Goal: Task Accomplishment & Management: Complete application form

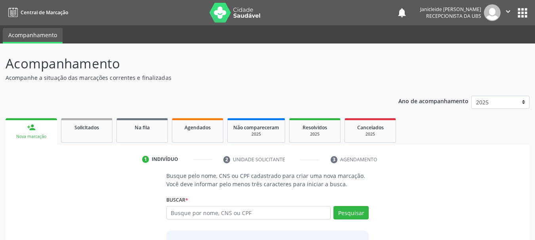
click at [37, 129] on link "person_add Nova marcação" at bounding box center [31, 131] width 51 height 27
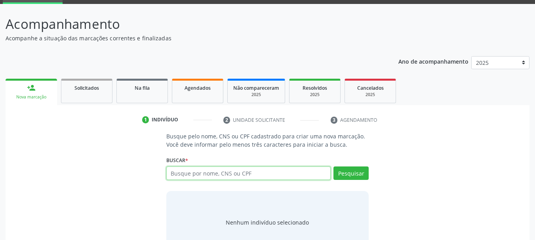
click at [240, 173] on input "text" at bounding box center [248, 173] width 165 height 13
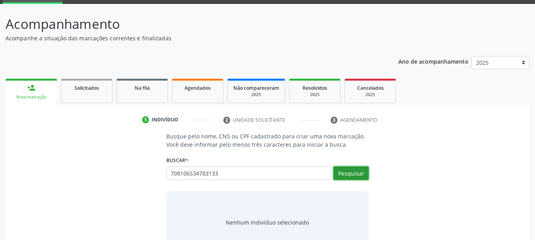
click at [339, 179] on button "Pesquisar" at bounding box center [350, 173] width 35 height 13
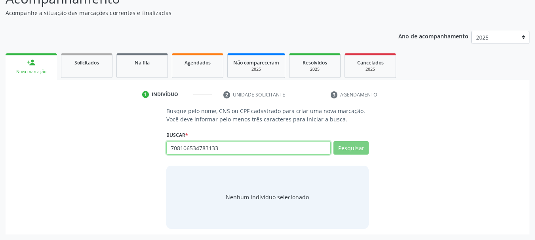
click at [295, 151] on input "708106534783133" at bounding box center [248, 147] width 165 height 13
type input "7"
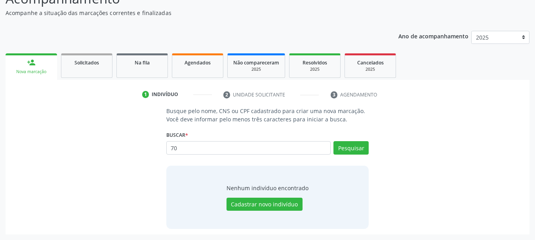
type input "7"
type input "01105695476"
click at [357, 148] on button "Pesquisar" at bounding box center [350, 147] width 35 height 13
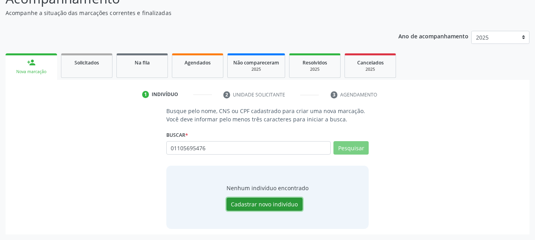
click at [275, 207] on button "Cadastrar novo indivíduo" at bounding box center [264, 204] width 76 height 13
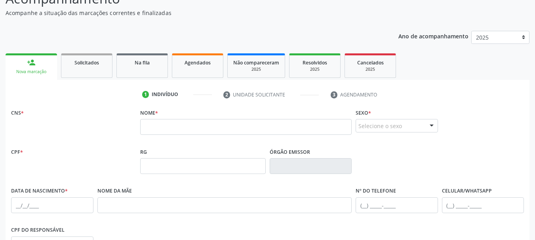
click at [221, 136] on fieldset "Nome *" at bounding box center [245, 124] width 211 height 34
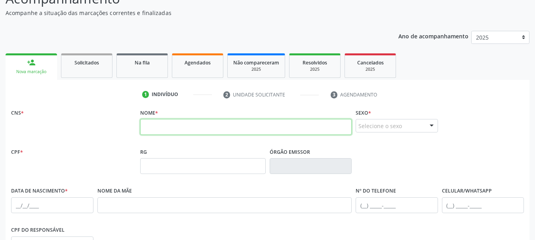
click at [221, 128] on input "text" at bounding box center [245, 127] width 211 height 16
type input "m"
type input "[PERSON_NAME]"
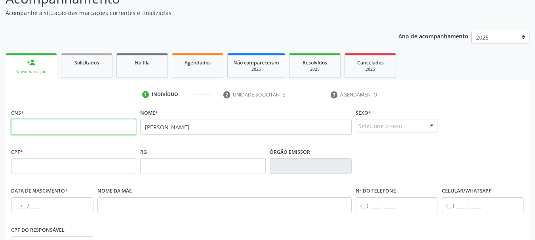
click at [101, 123] on input "text" at bounding box center [73, 127] width 125 height 16
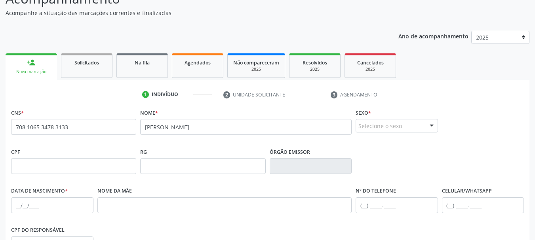
type input "708 1065 3478 3133"
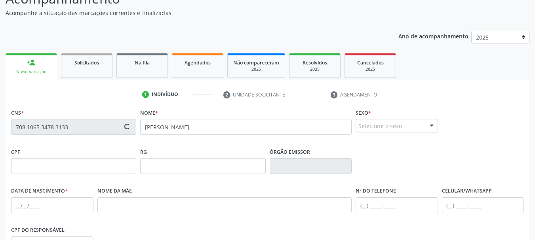
click at [387, 128] on div "Selecione o sexo" at bounding box center [397, 125] width 82 height 13
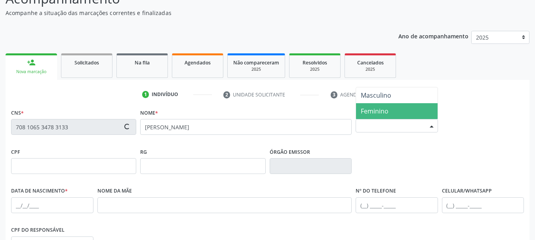
click at [387, 110] on span "Feminino" at bounding box center [375, 111] width 28 height 9
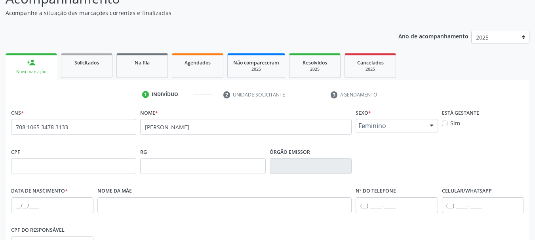
scroll to position [105, 0]
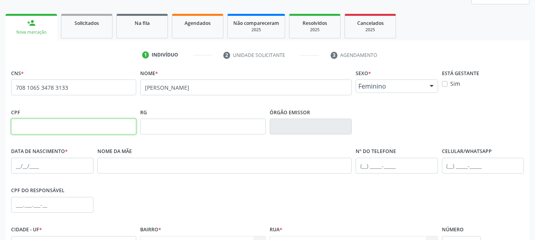
click at [66, 124] on input "text" at bounding box center [73, 127] width 125 height 16
type input "011.056.954-76"
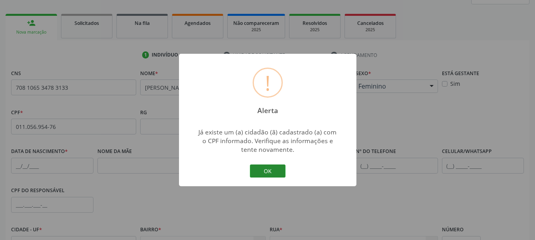
click at [274, 171] on button "OK" at bounding box center [268, 171] width 36 height 13
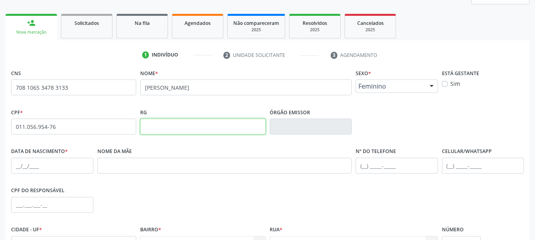
click at [191, 122] on input "text" at bounding box center [202, 127] width 125 height 16
click at [19, 167] on input "text" at bounding box center [52, 166] width 82 height 16
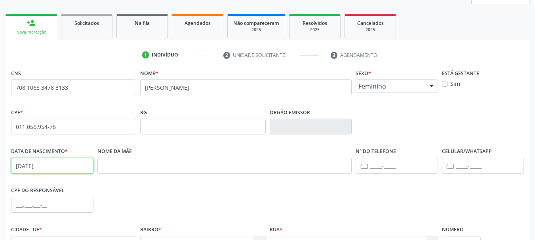
type input "[DATE]"
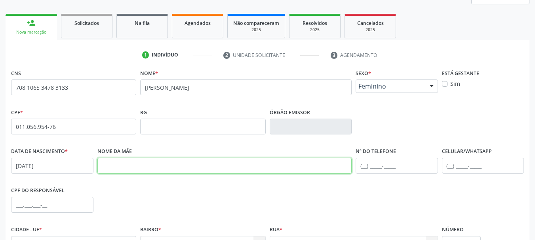
click at [112, 166] on input "text" at bounding box center [224, 166] width 255 height 16
type input "[PERSON_NAME]"
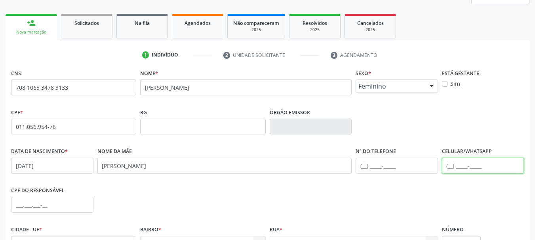
click at [445, 161] on input "text" at bounding box center [483, 166] width 82 height 16
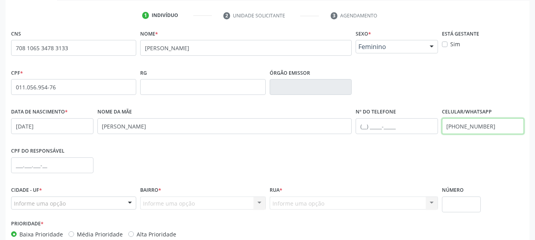
scroll to position [189, 0]
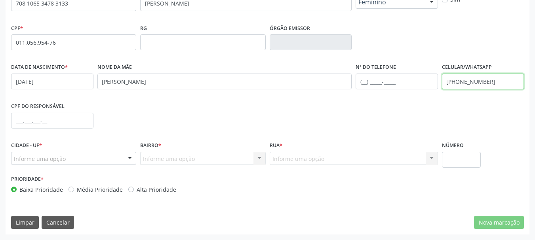
type input "[PHONE_NUMBER]"
click at [111, 161] on div "Informe uma opção" at bounding box center [73, 158] width 125 height 13
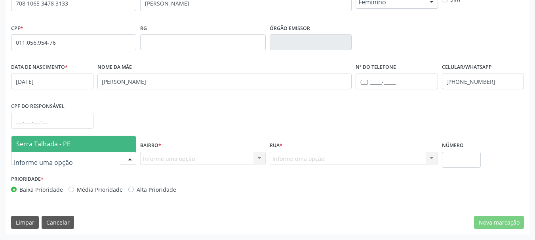
click at [68, 142] on span "Serra Talhada - PE" at bounding box center [43, 144] width 54 height 9
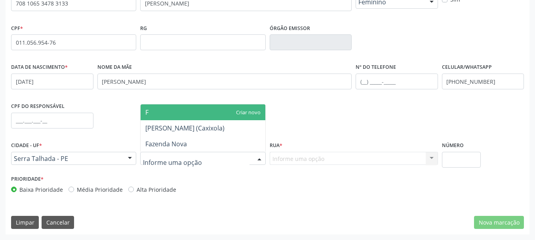
type input "F"
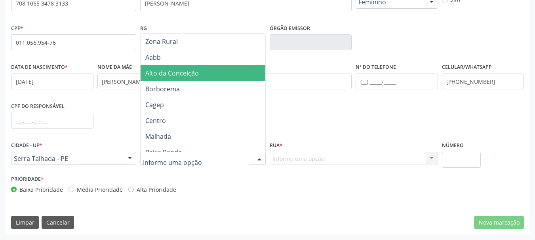
type input "S"
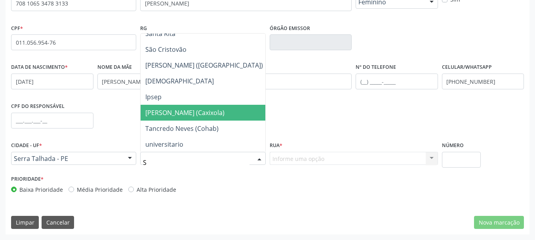
scroll to position [72, 0]
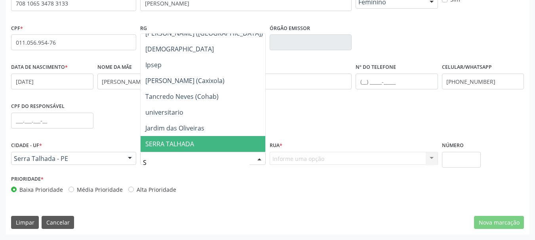
click at [190, 142] on span "SERRA TALHADA" at bounding box center [169, 144] width 49 height 9
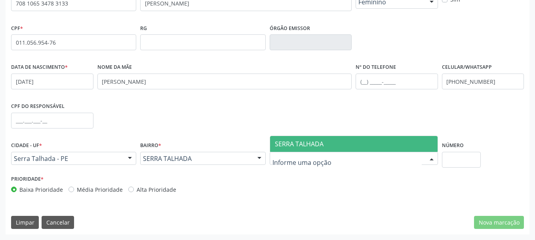
click at [302, 142] on span "SERRA TALHADA" at bounding box center [299, 144] width 49 height 9
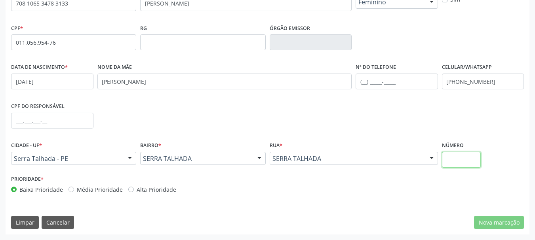
click at [456, 158] on input "text" at bounding box center [461, 160] width 39 height 16
type input "0"
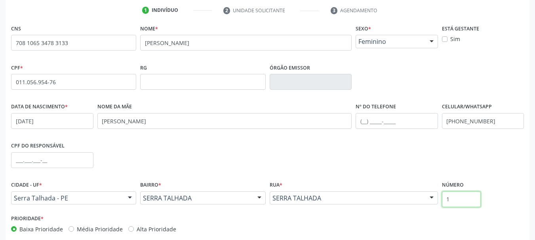
scroll to position [189, 0]
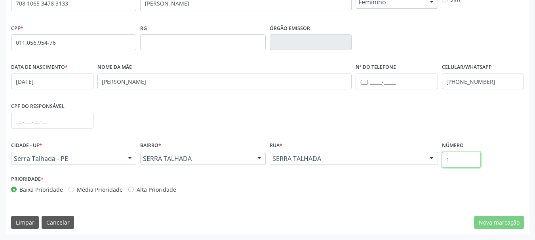
type input "1"
click at [15, 119] on input "text" at bounding box center [52, 121] width 82 height 16
type input "011.056.954-76"
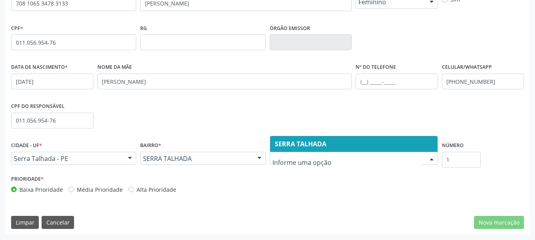
click at [349, 162] on input "text" at bounding box center [346, 163] width 149 height 16
click at [508, 236] on div "Acompanhamento Acompanhe a situação das marcações correntes e finalizadas Relat…" at bounding box center [267, 48] width 535 height 386
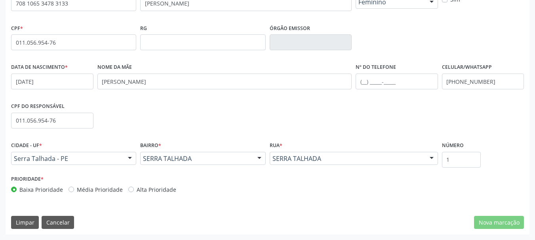
click at [472, 224] on div "Limpar Cancelar Nova marcação" at bounding box center [267, 222] width 513 height 13
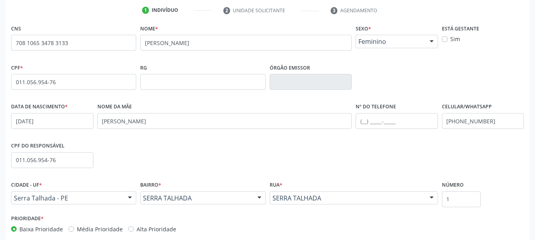
scroll to position [110, 0]
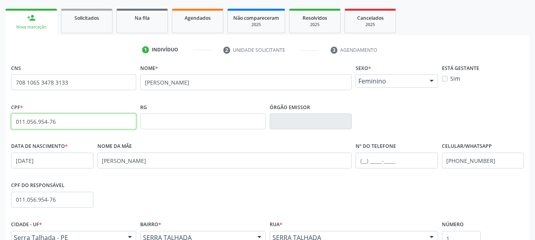
click at [75, 123] on input "011.056.954-76" at bounding box center [73, 122] width 125 height 16
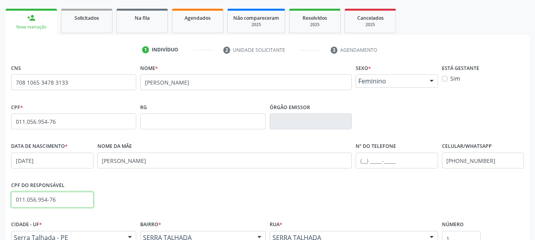
drag, startPoint x: 71, startPoint y: 197, endPoint x: 0, endPoint y: 185, distance: 71.9
click at [0, 185] on div "Acompanhamento Acompanhe a situação das marcações correntes e finalizadas Relat…" at bounding box center [267, 127] width 535 height 386
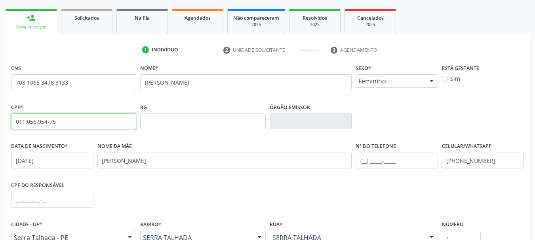
click at [97, 123] on input "011.056.954-76" at bounding box center [73, 122] width 125 height 16
type input "0"
type input "011.056.954-76"
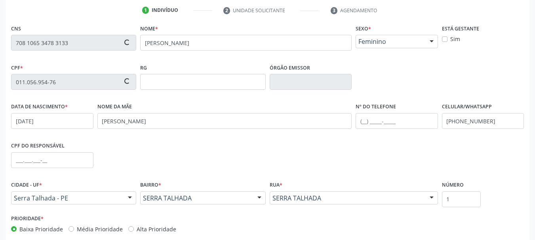
scroll to position [189, 0]
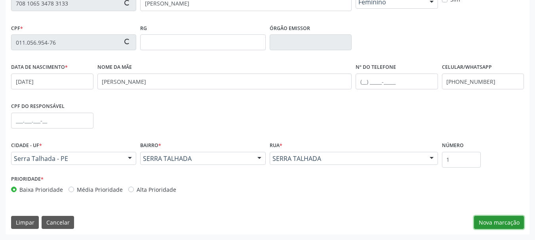
click at [496, 228] on button "Nova marcação" at bounding box center [499, 222] width 50 height 13
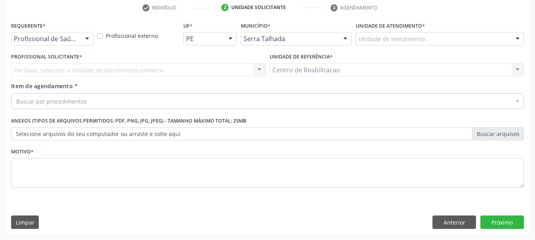
scroll to position [152, 0]
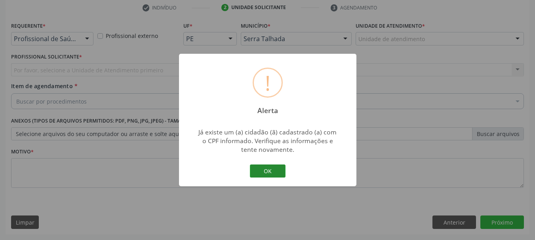
click at [257, 174] on button "OK" at bounding box center [268, 171] width 36 height 13
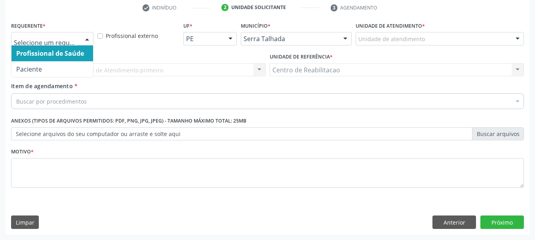
click at [86, 41] on div at bounding box center [87, 38] width 12 height 13
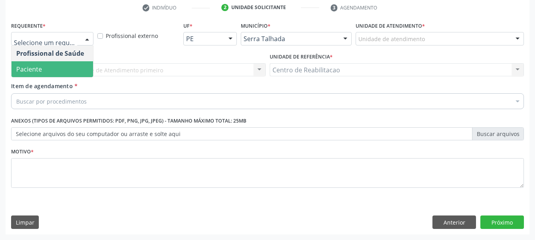
click at [44, 69] on span "Paciente" at bounding box center [52, 69] width 82 height 16
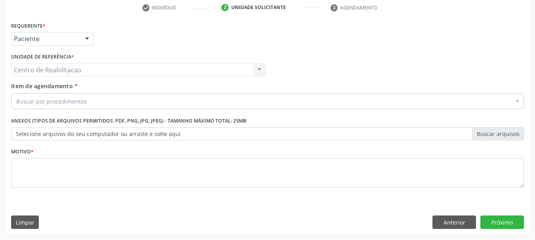
click at [58, 72] on div "Centro de Reabilitacao Centro de Reabilitacao Nenhum resultado encontrado para:…" at bounding box center [138, 69] width 255 height 13
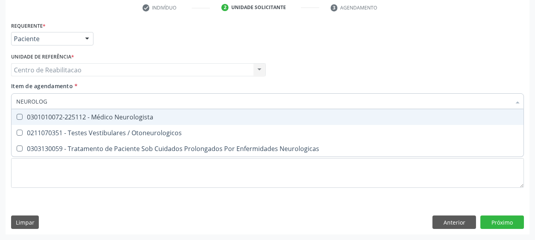
type input "NEUROLOGI"
click at [21, 118] on Neurologista at bounding box center [20, 117] width 6 height 6
click at [17, 118] on Neurologista "checkbox" at bounding box center [13, 116] width 5 height 5
checkbox Neurologista "true"
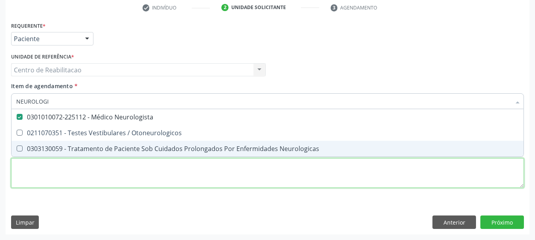
click at [42, 170] on div "Requerente * Paciente Profissional de Saúde Paciente Nenhum resultado encontrad…" at bounding box center [267, 109] width 513 height 179
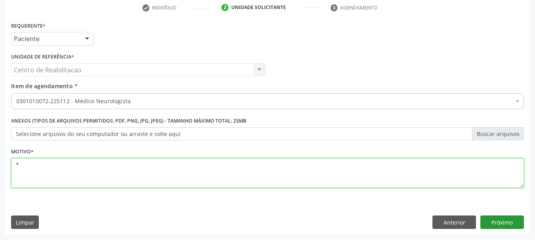
type textarea "*"
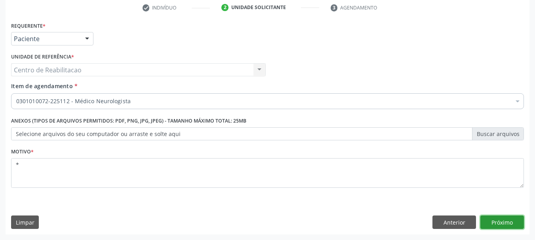
click at [513, 223] on button "Próximo" at bounding box center [502, 222] width 44 height 13
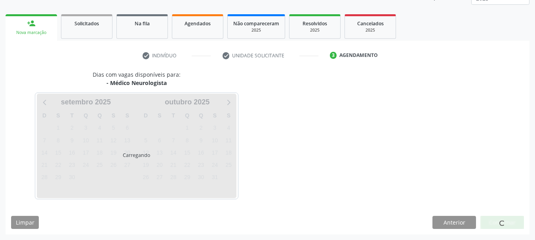
scroll to position [104, 0]
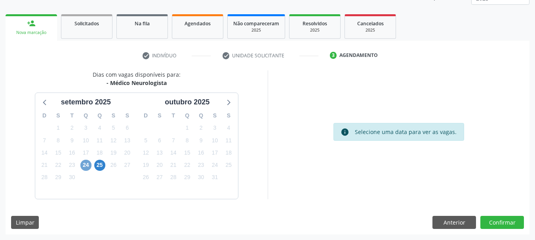
click at [87, 162] on span "24" at bounding box center [85, 165] width 11 height 11
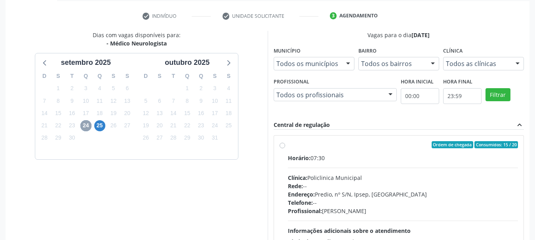
scroll to position [183, 0]
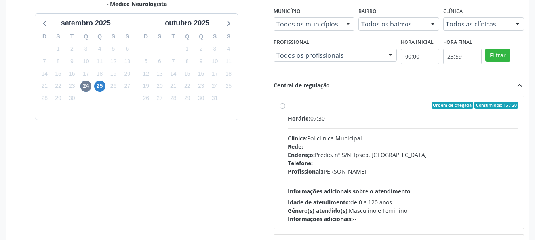
click at [281, 102] on div "Ordem de chegada Consumidos: 15 / 20 Horário: 07:30 Clínica: Policlinica Munici…" at bounding box center [399, 163] width 239 height 122
radio input "true"
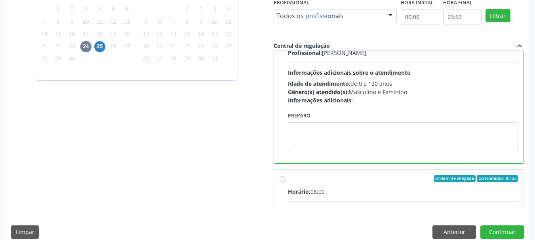
scroll to position [233, 0]
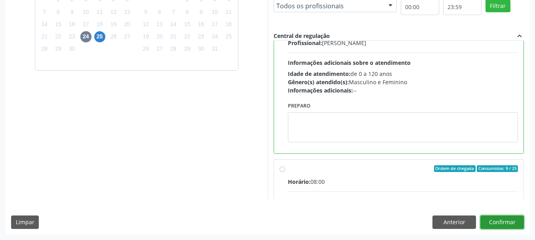
click at [505, 222] on button "Confirmar" at bounding box center [502, 222] width 44 height 13
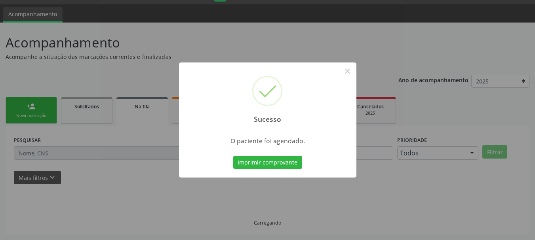
scroll to position [21, 0]
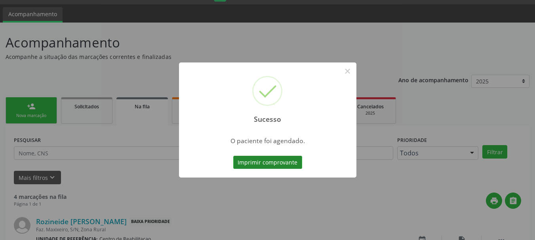
click at [261, 165] on button "Imprimir comprovante" at bounding box center [267, 162] width 69 height 13
